Goal: Information Seeking & Learning: Compare options

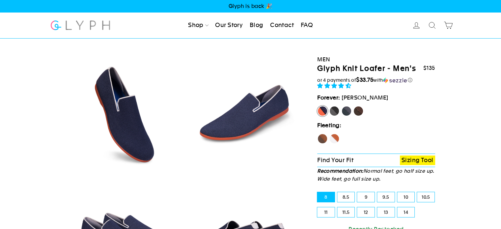
scroll to position [13, 0]
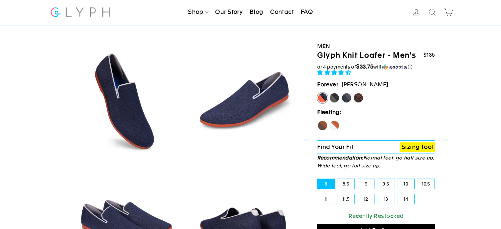
select select "highest-rating"
click at [347, 98] on label "Rhino" at bounding box center [346, 98] width 11 height 11
click at [342, 93] on input "Rhino" at bounding box center [341, 93] width 0 height 0
radio input "true"
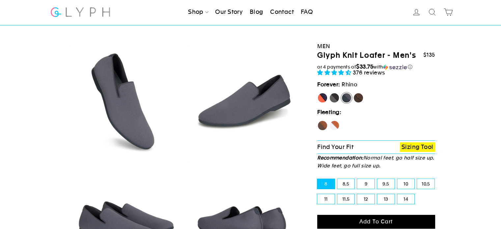
click at [337, 97] on label "Panther" at bounding box center [334, 98] width 11 height 11
click at [329, 93] on input "Panther" at bounding box center [329, 93] width 0 height 0
radio input "true"
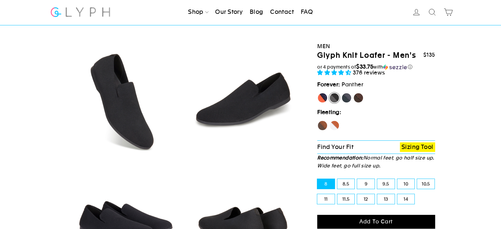
click at [325, 98] on label "[PERSON_NAME]" at bounding box center [322, 98] width 11 height 11
click at [318, 93] on input "[PERSON_NAME]" at bounding box center [317, 93] width 0 height 0
radio input "true"
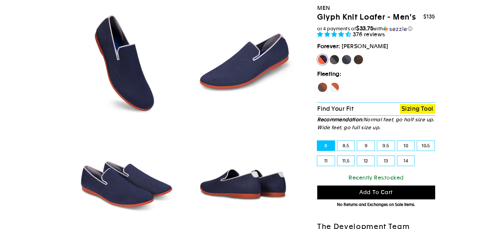
scroll to position [53, 0]
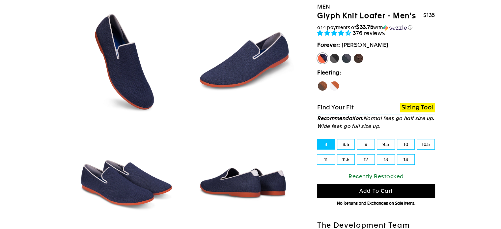
click at [324, 87] on label "Hawk" at bounding box center [322, 86] width 11 height 11
click at [318, 81] on input "Hawk" at bounding box center [317, 81] width 0 height 0
radio input "true"
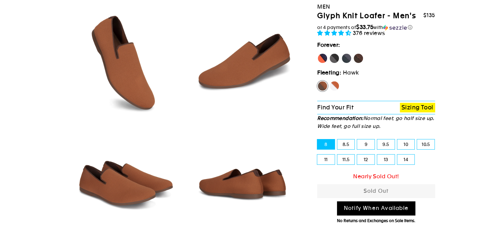
click at [335, 85] on label "Fox" at bounding box center [334, 86] width 11 height 11
click at [329, 81] on input "Fox" at bounding box center [329, 81] width 0 height 0
radio input "true"
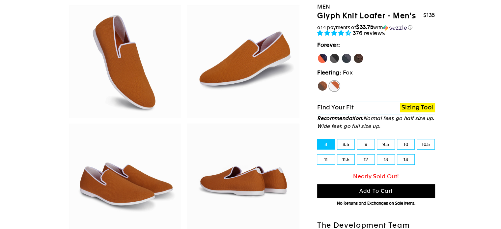
click at [319, 55] on label "[PERSON_NAME]" at bounding box center [322, 58] width 11 height 11
click at [318, 53] on input "[PERSON_NAME]" at bounding box center [317, 53] width 0 height 0
radio input "true"
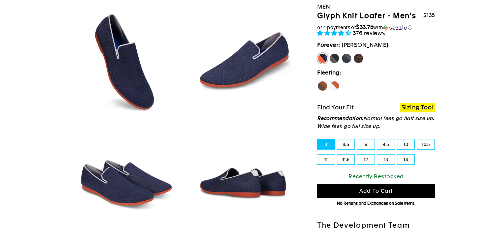
click at [329, 53] on input "Panther" at bounding box center [329, 53] width 0 height 0
radio input "true"
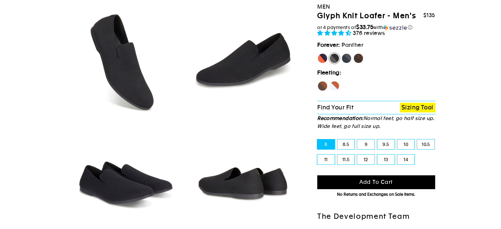
click at [341, 53] on input "Rhino" at bounding box center [341, 53] width 0 height 0
radio input "true"
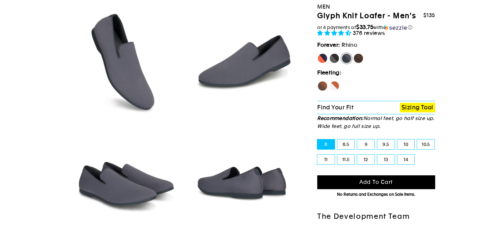
click at [353, 53] on input "Mustang" at bounding box center [353, 53] width 0 height 0
radio input "true"
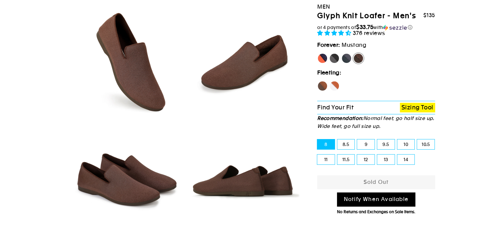
click at [317, 81] on input "Hawk" at bounding box center [317, 81] width 0 height 0
radio input "true"
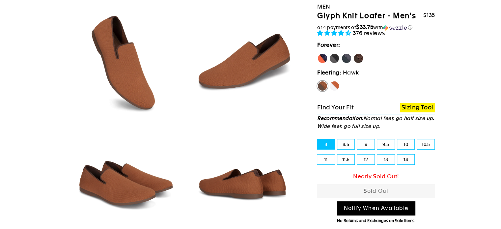
click at [329, 81] on input "Fox" at bounding box center [329, 81] width 0 height 0
radio input "true"
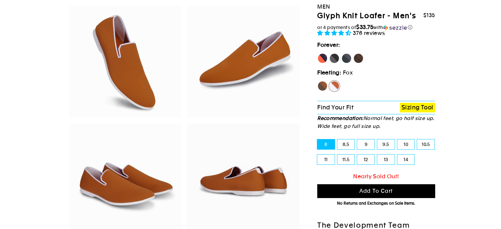
click at [317, 53] on input "[PERSON_NAME]" at bounding box center [317, 53] width 0 height 0
radio input "true"
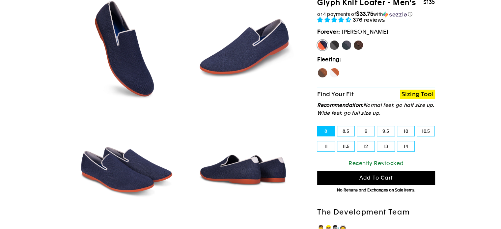
scroll to position [79, 0]
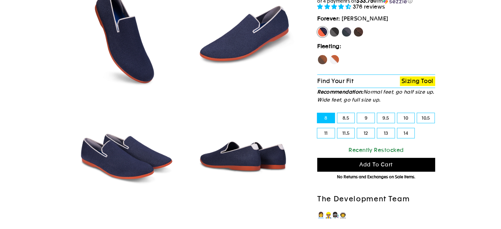
click at [364, 132] on label "12" at bounding box center [365, 133] width 17 height 10
click at [357, 128] on input "12" at bounding box center [357, 128] width 0 height 0
radio input "true"
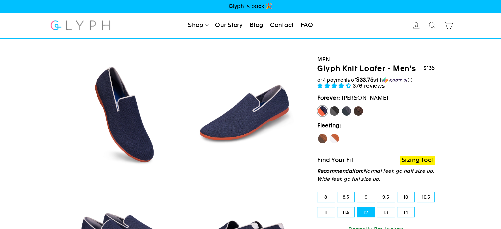
drag, startPoint x: 416, startPoint y: 67, endPoint x: 314, endPoint y: 68, distance: 102.4
click at [314, 68] on div "Men Glyph Knit Loafer - Men's $135 $135 $135 $135 or 4 payments of $33.75 with …" at bounding box center [373, 191] width 123 height 305
copy h1 "Glyph Knit Loafer - Men's"
